Goal: Use online tool/utility

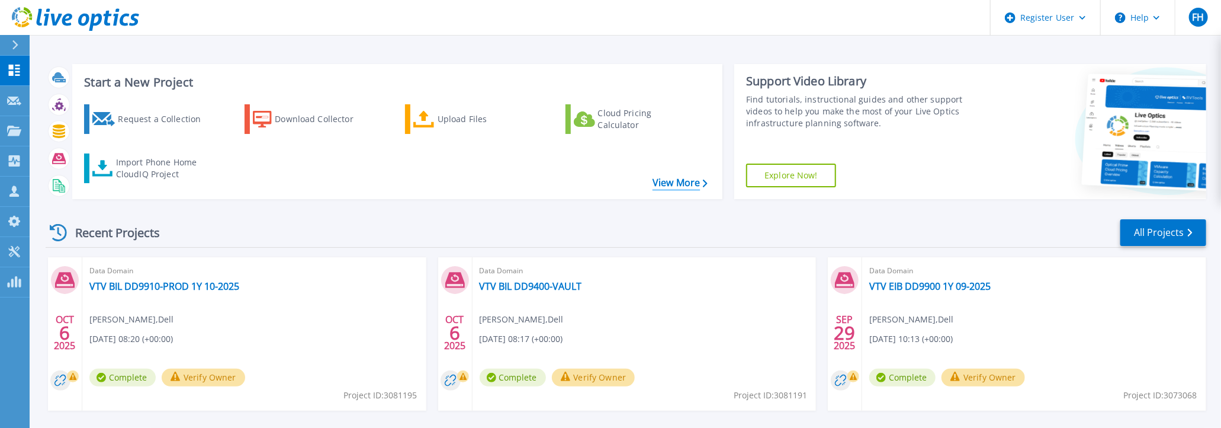
click at [670, 186] on link "View More" at bounding box center [680, 182] width 55 height 11
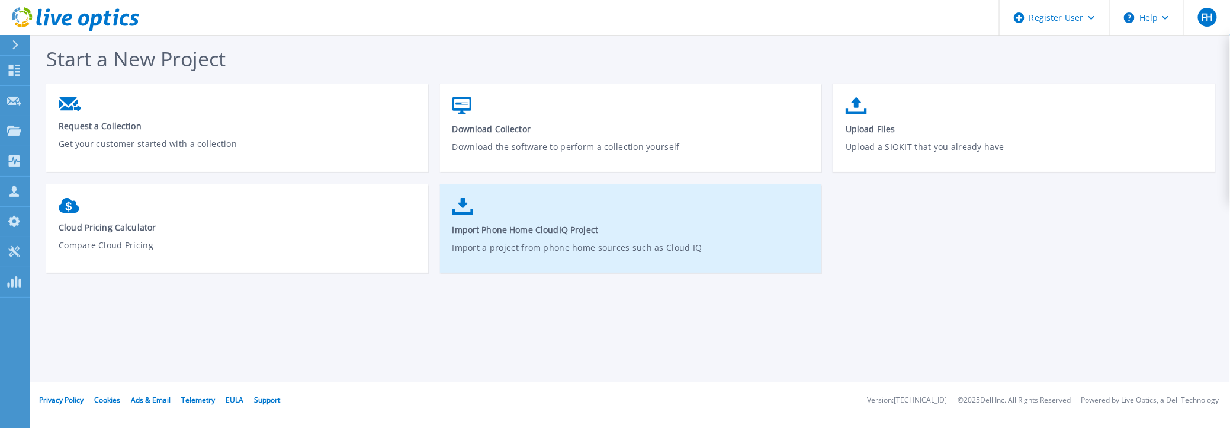
click at [542, 236] on link "Import Phone Home CloudIQ Project Import a project from phone home sources such…" at bounding box center [631, 234] width 382 height 85
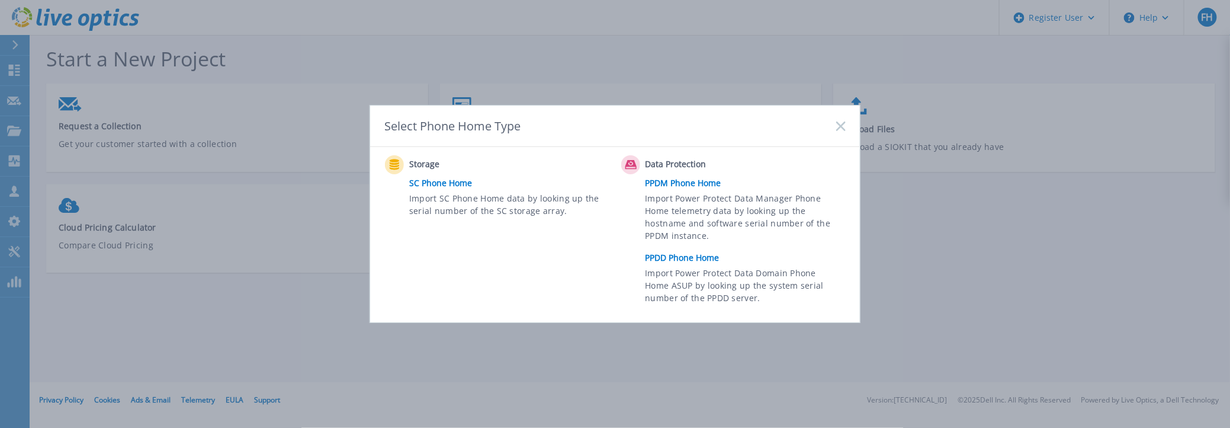
click at [684, 258] on link "PPDD Phone Home" at bounding box center [749, 258] width 206 height 18
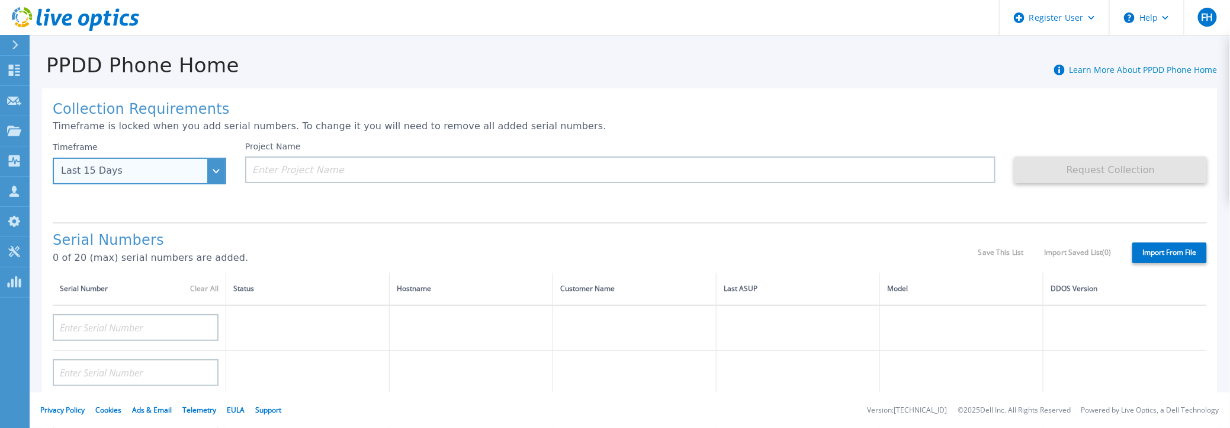
click at [215, 168] on div "Last 15 Days" at bounding box center [140, 171] width 174 height 27
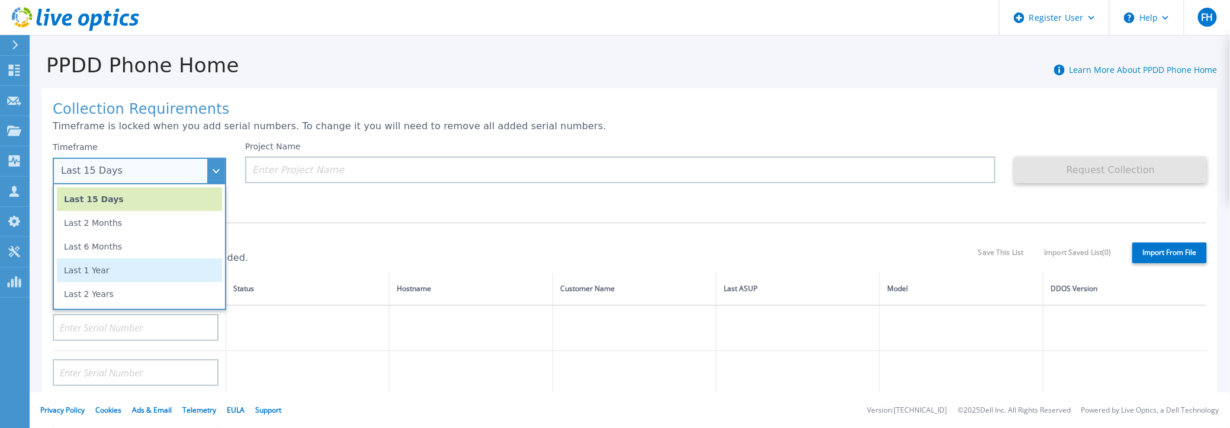
click at [91, 274] on li "Last 1 Year" at bounding box center [139, 270] width 165 height 24
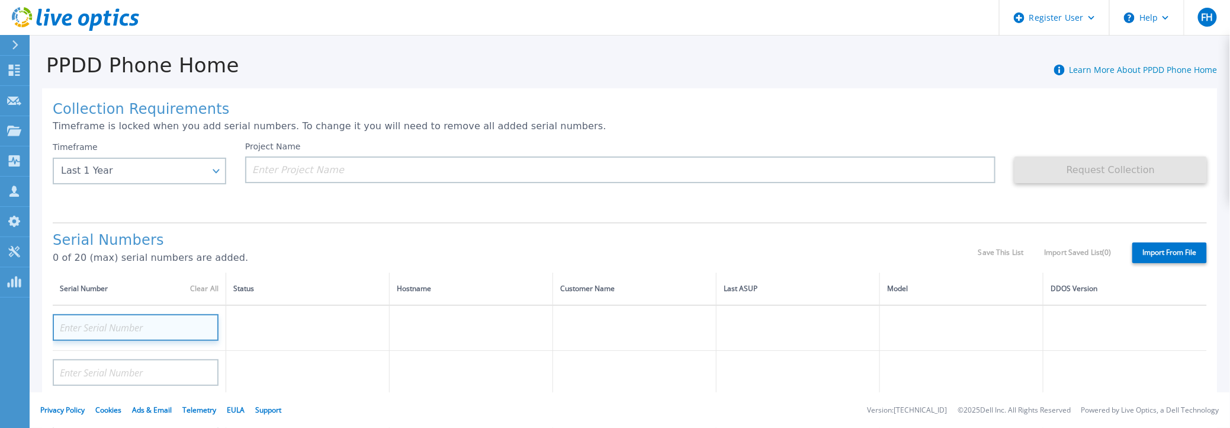
click at [113, 323] on input at bounding box center [136, 327] width 166 height 27
paste input "CKM01204906858"
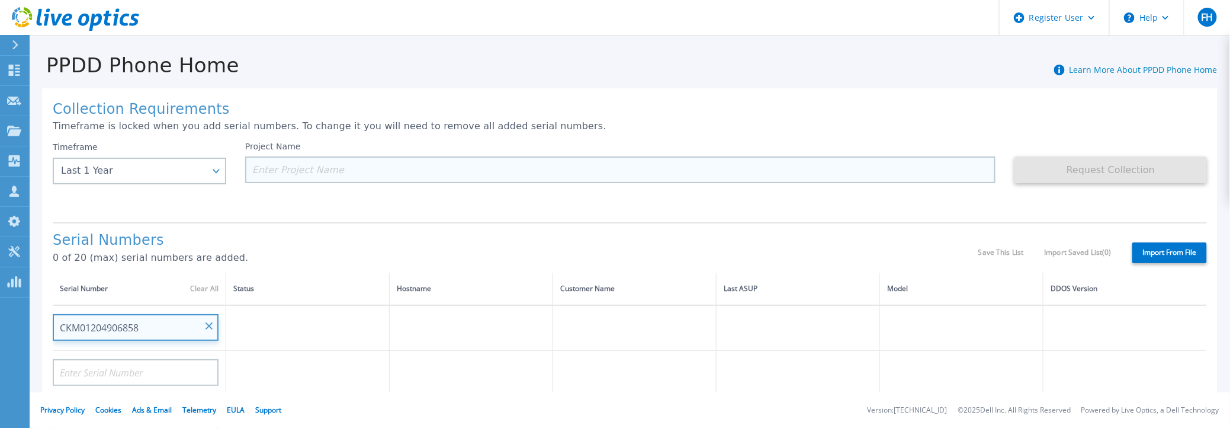
type input "CKM01204906858"
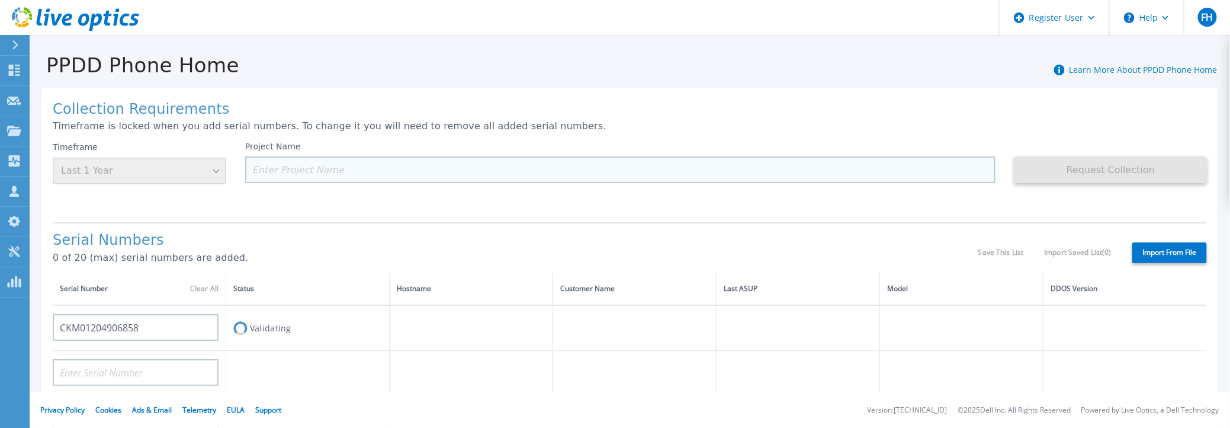
click at [297, 164] on input at bounding box center [620, 169] width 750 height 27
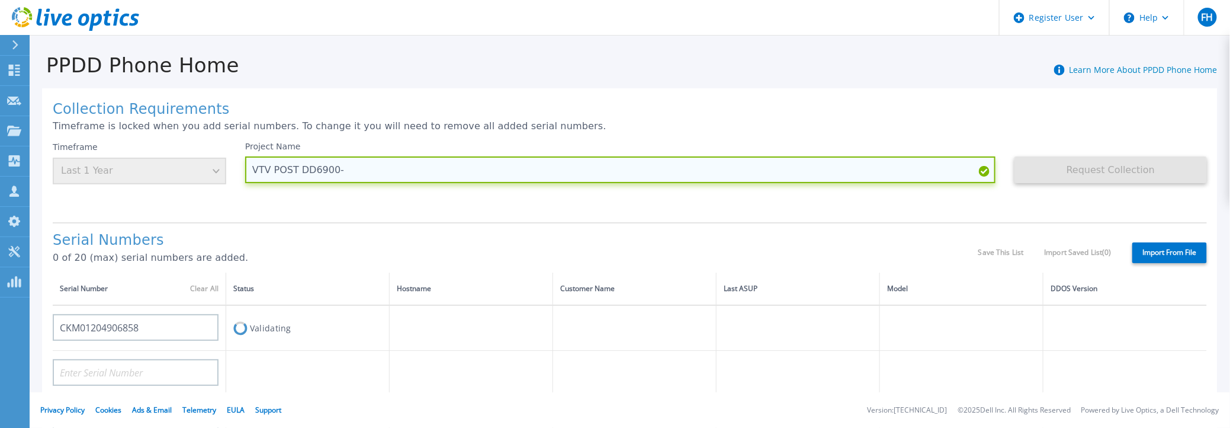
paste input "CKM01204906858"
type input "VTV POST DD6900-CKM01204906858 1Y 10-2025"
